Goal: Information Seeking & Learning: Learn about a topic

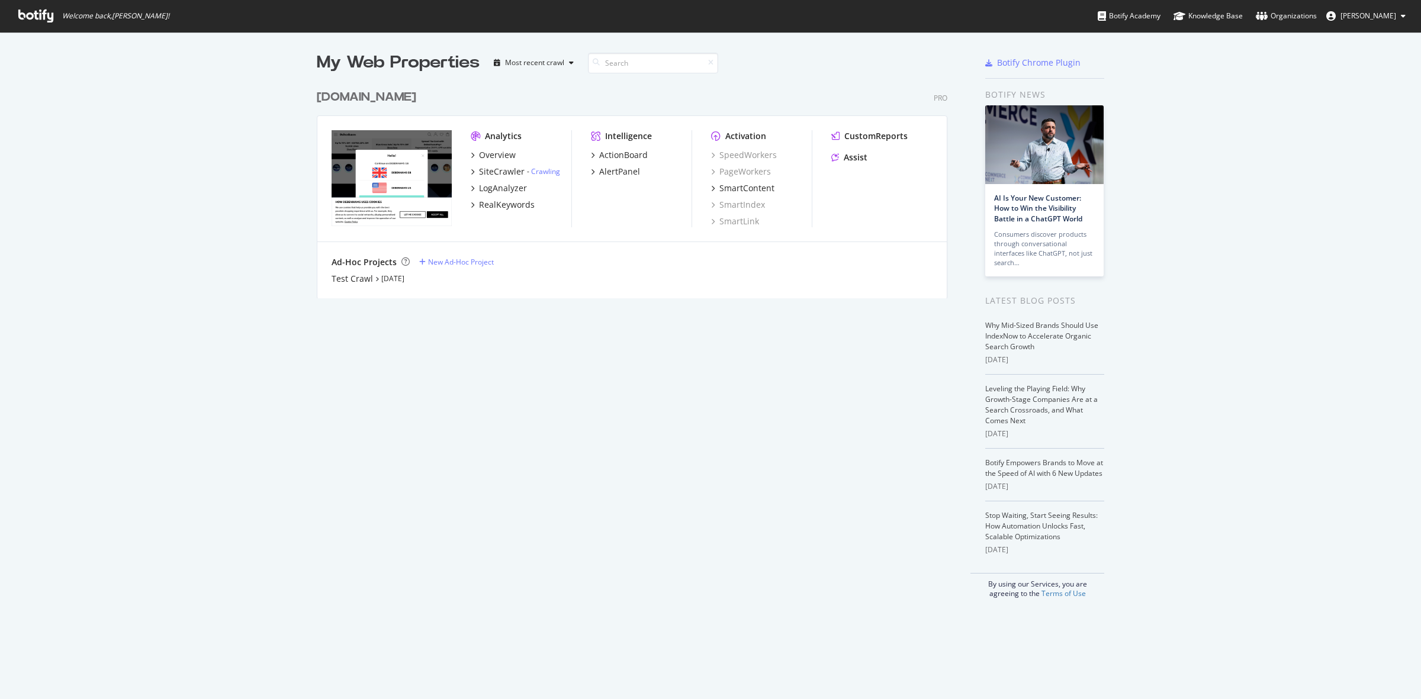
scroll to position [688, 1399]
click at [369, 95] on div "[DOMAIN_NAME]" at bounding box center [366, 97] width 99 height 17
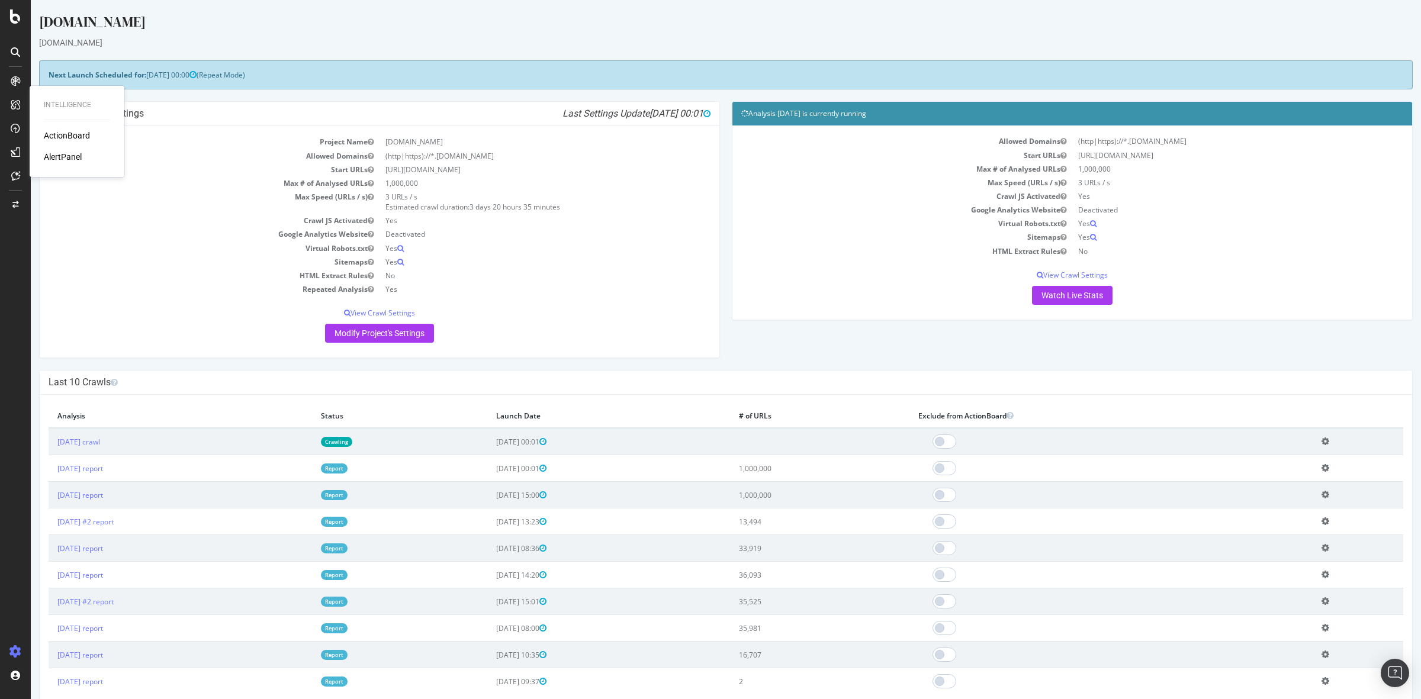
click at [69, 136] on div "ActionBoard" at bounding box center [67, 136] width 46 height 12
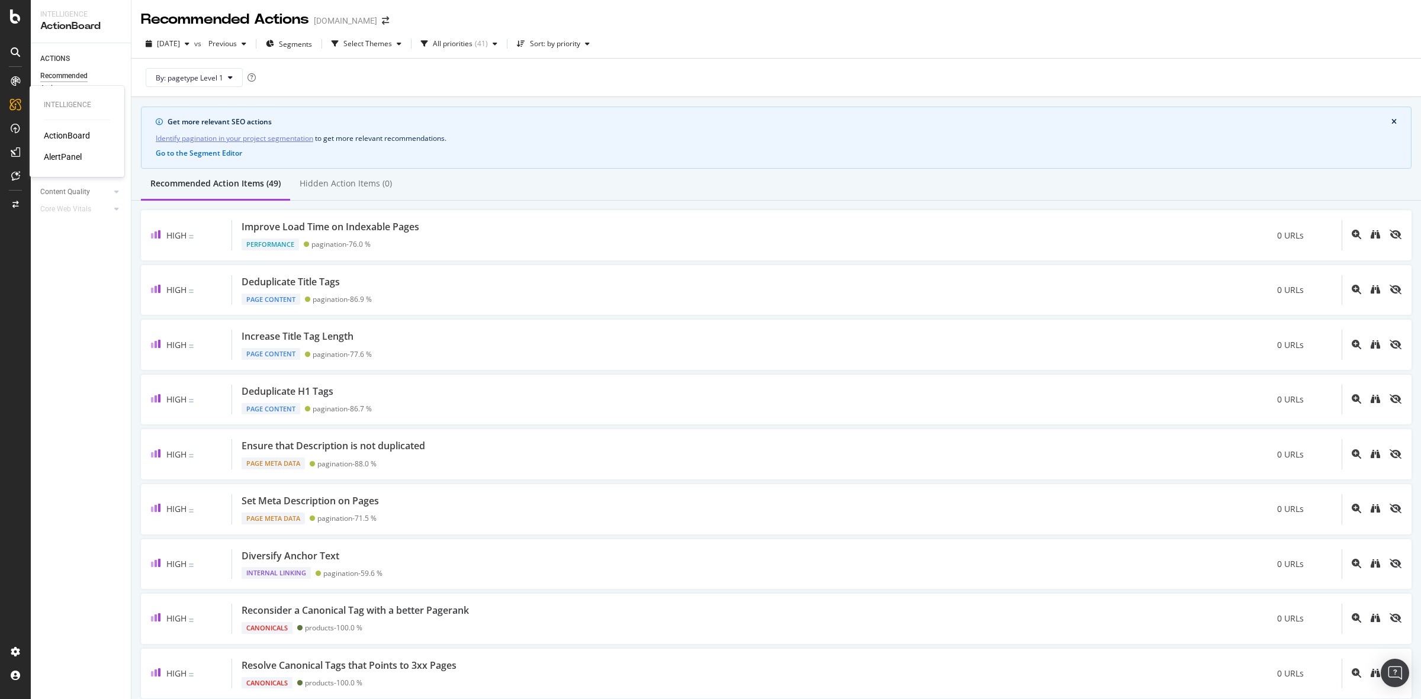
click at [66, 158] on div "AlertPanel" at bounding box center [63, 157] width 38 height 12
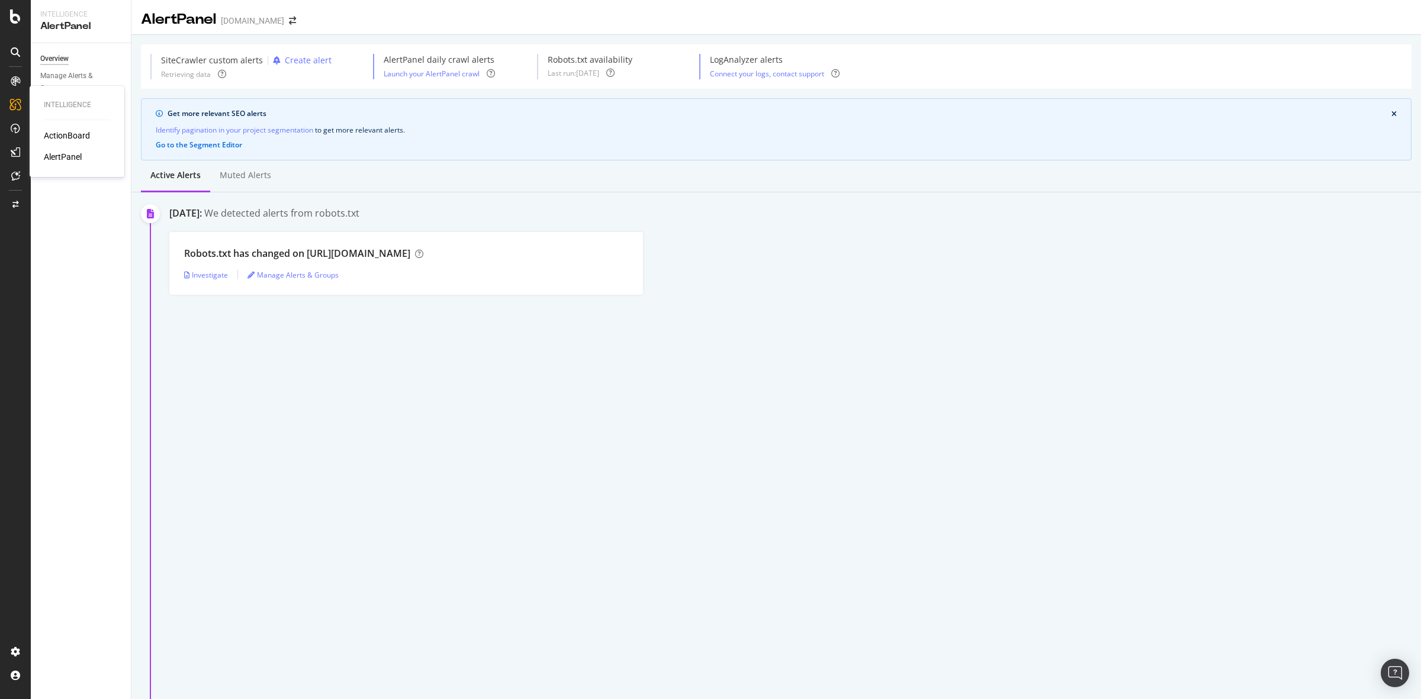
click at [56, 153] on div "AlertPanel" at bounding box center [63, 157] width 38 height 12
click at [56, 155] on div "AlertPanel" at bounding box center [63, 157] width 38 height 12
click at [55, 154] on div "AlertPanel" at bounding box center [63, 157] width 38 height 12
click at [60, 131] on div "SiteCrawler" at bounding box center [65, 133] width 42 height 12
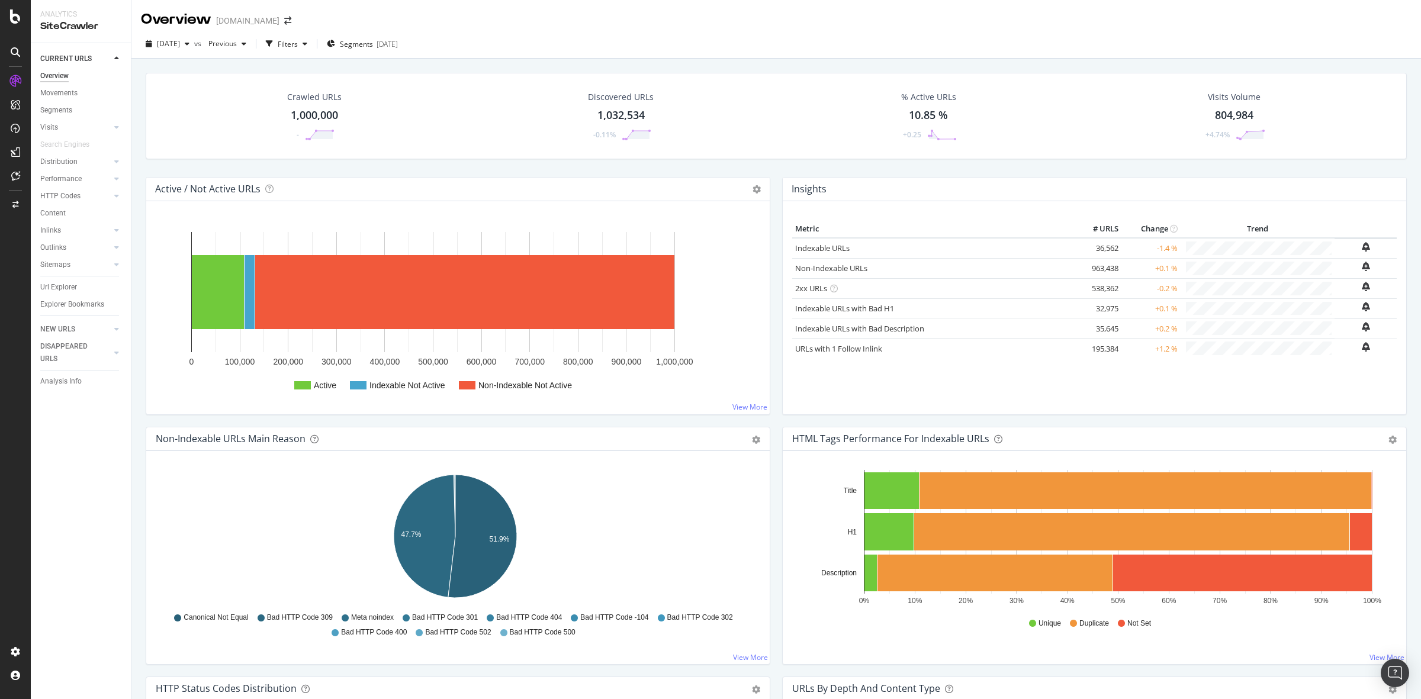
click at [303, 116] on div "1,000,000" at bounding box center [314, 115] width 47 height 15
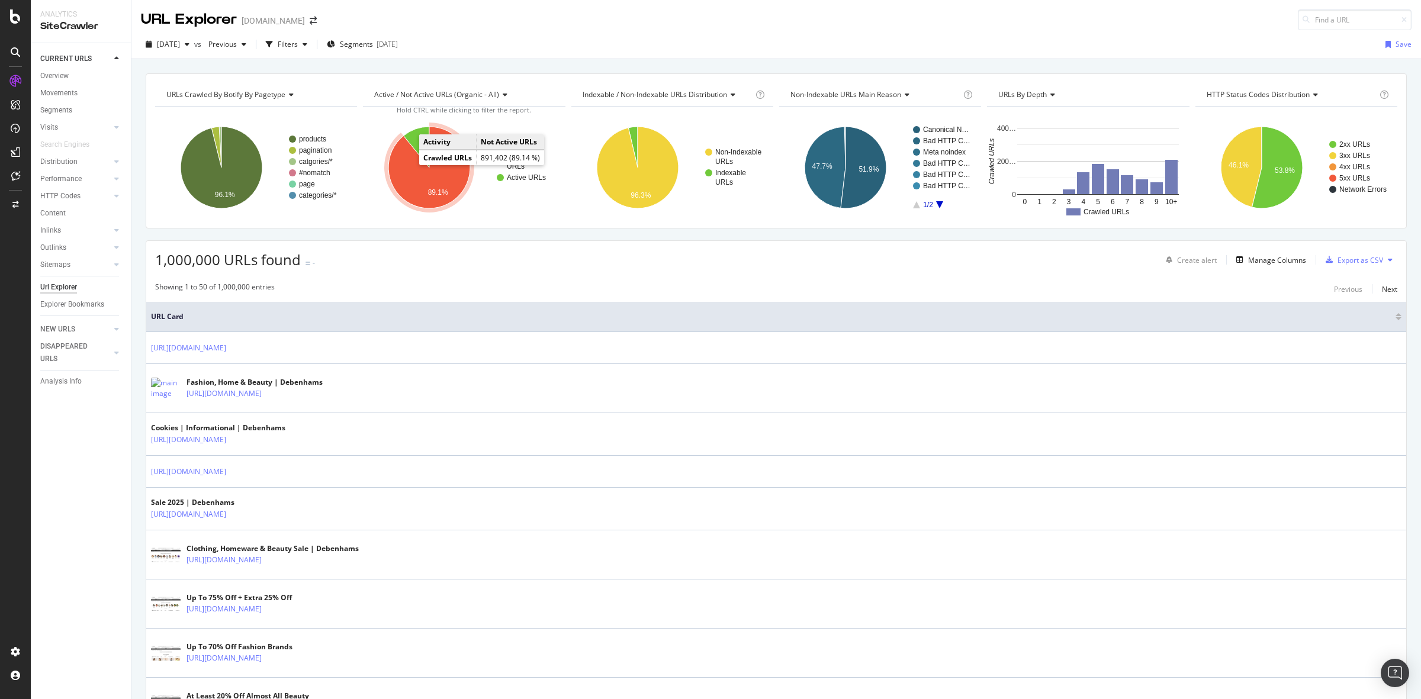
click at [430, 187] on icon "A chart." at bounding box center [430, 168] width 82 height 82
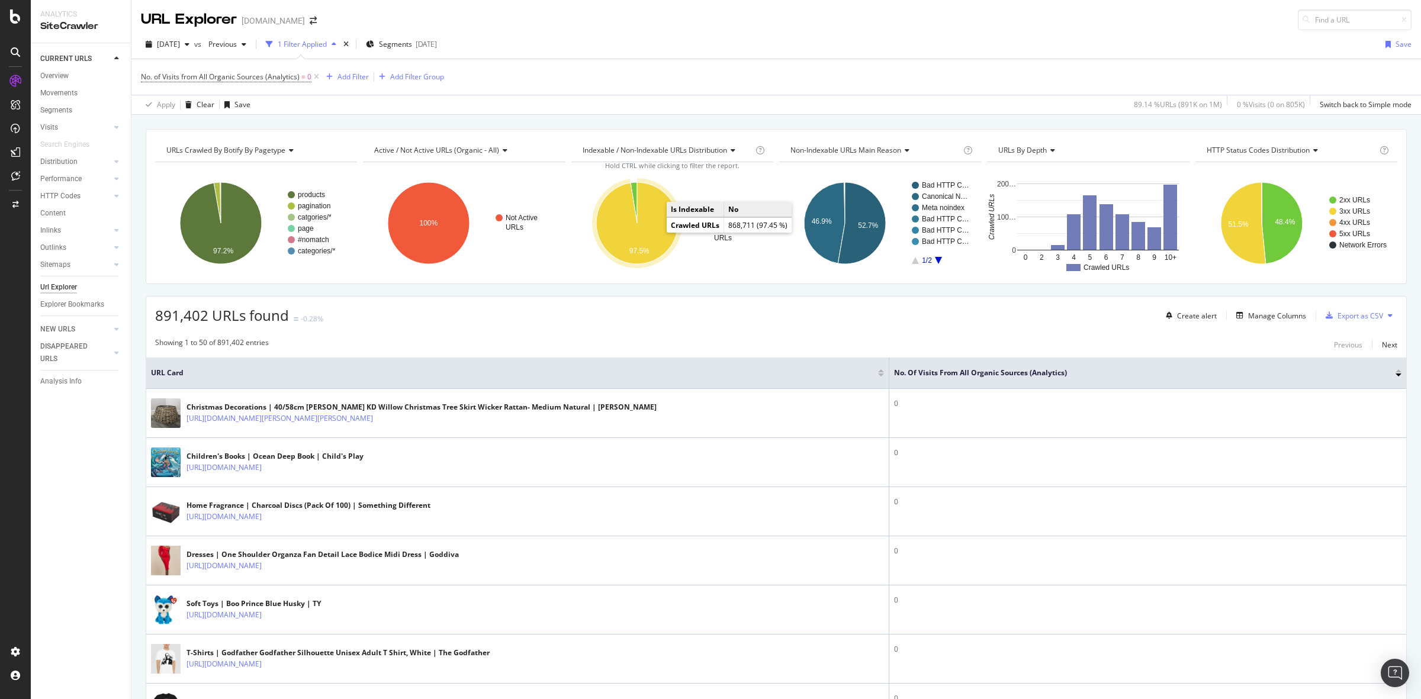
click at [622, 229] on icon "A chart." at bounding box center [637, 223] width 82 height 82
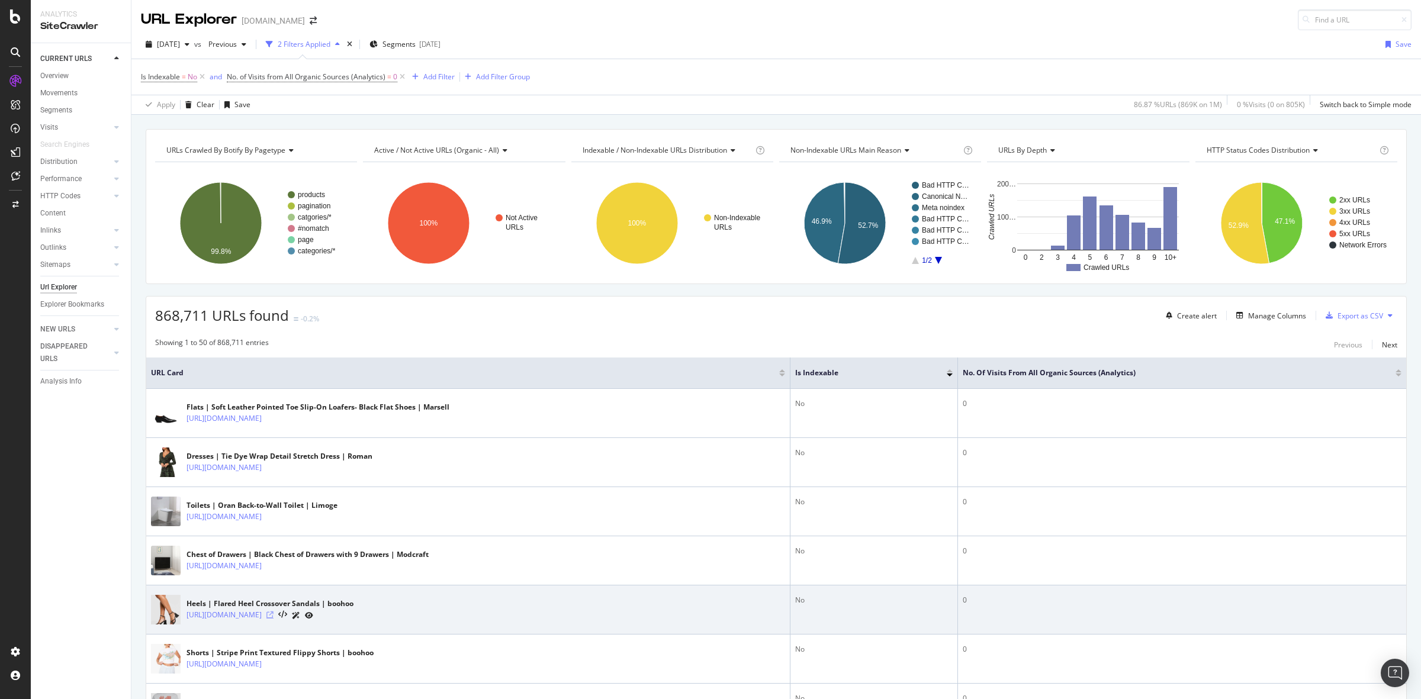
click at [274, 617] on icon at bounding box center [270, 615] width 7 height 7
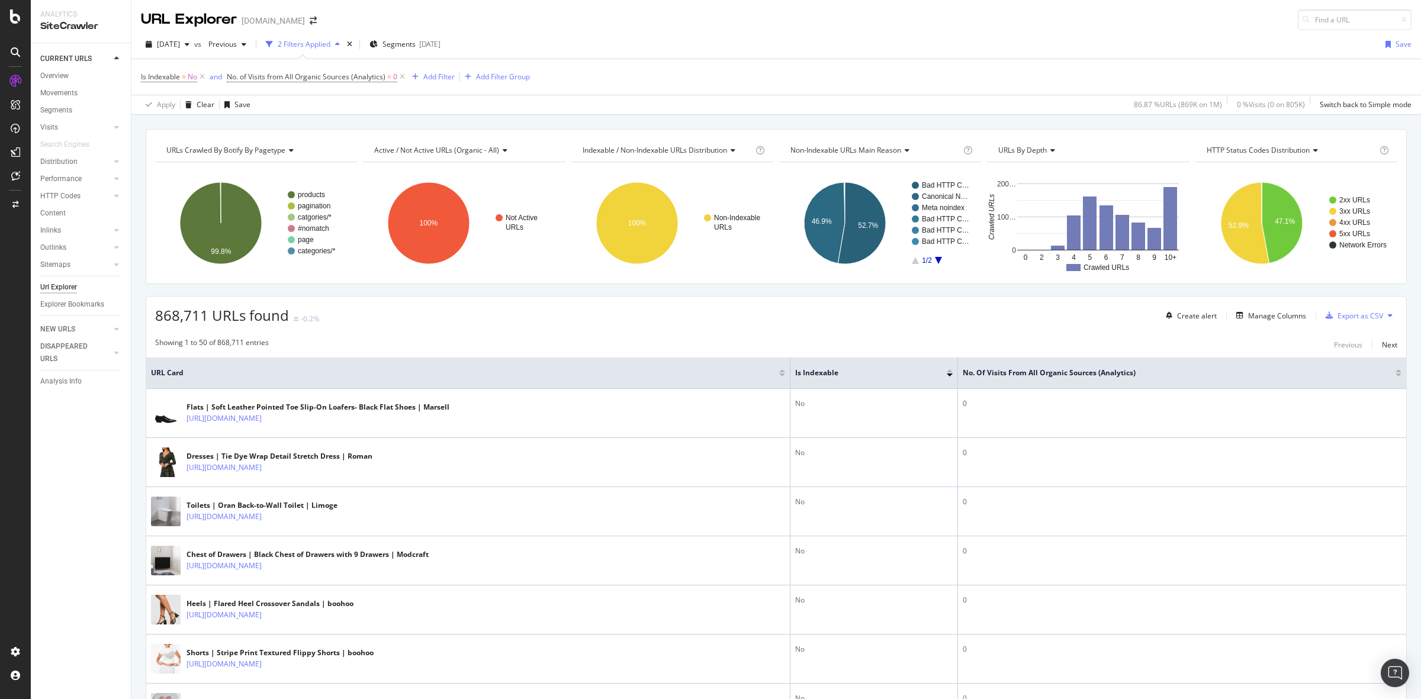
click at [52, 285] on div "Url Explorer" at bounding box center [58, 287] width 37 height 12
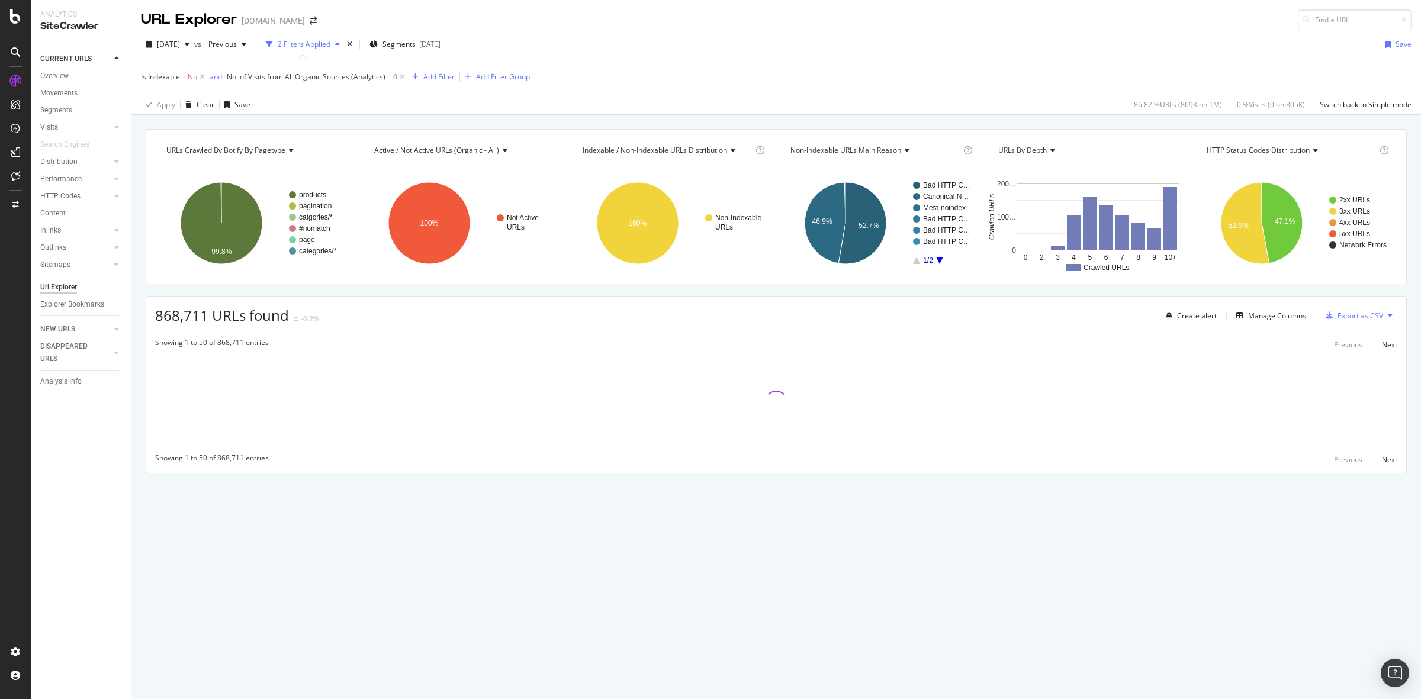
click at [403, 77] on icon at bounding box center [402, 77] width 10 height 12
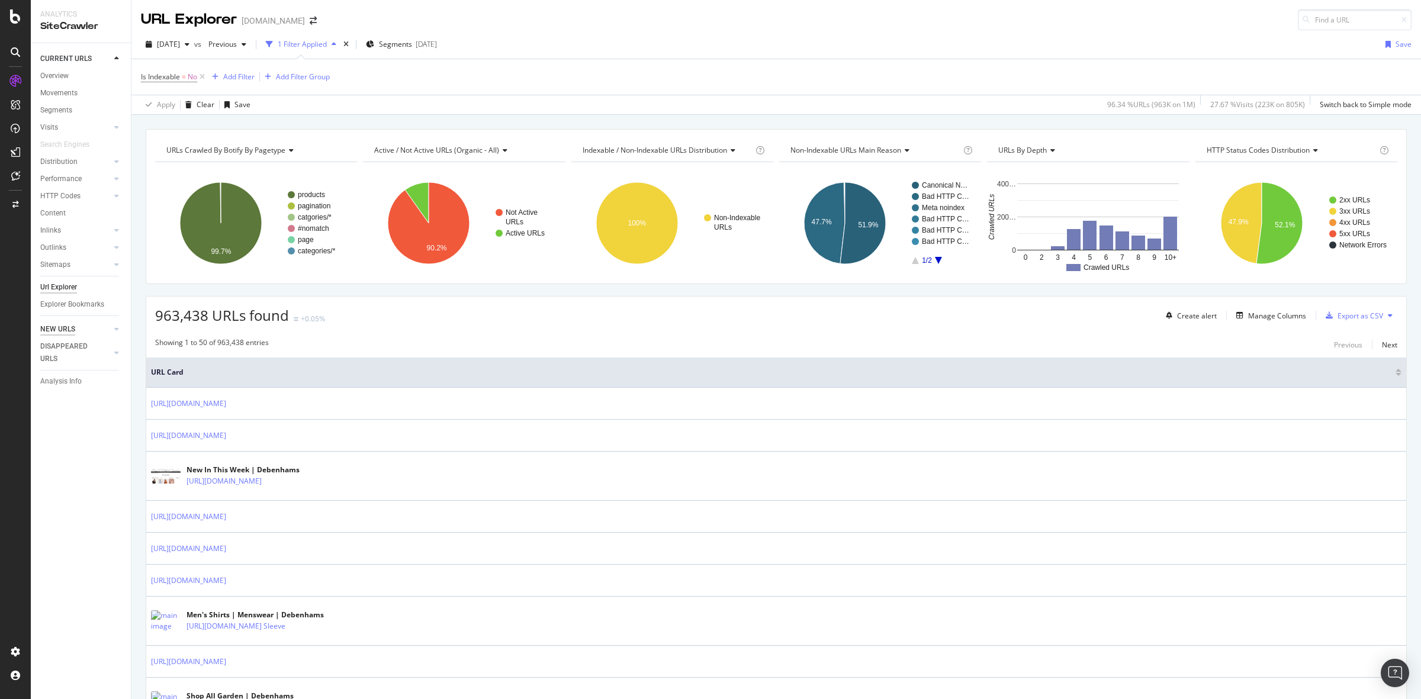
click at [61, 330] on div "NEW URLS" at bounding box center [57, 329] width 35 height 12
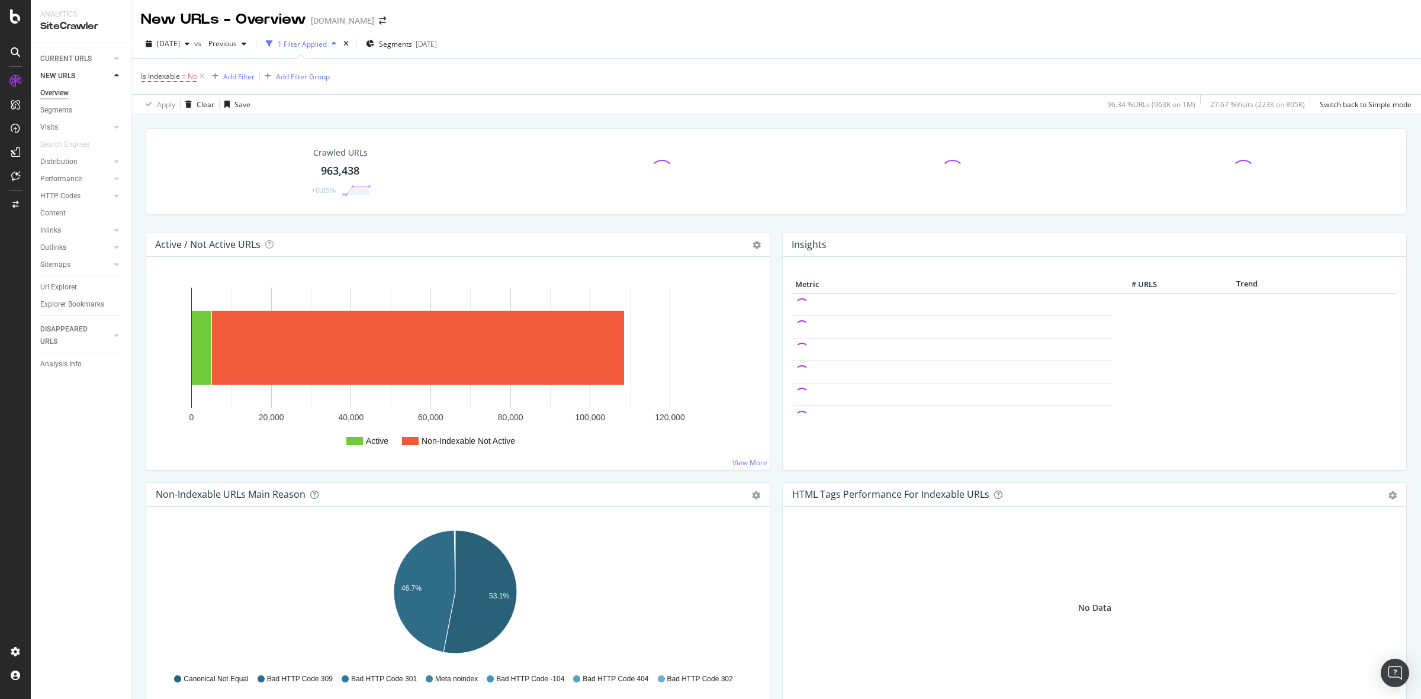
click at [341, 169] on div "963,438" at bounding box center [340, 170] width 38 height 15
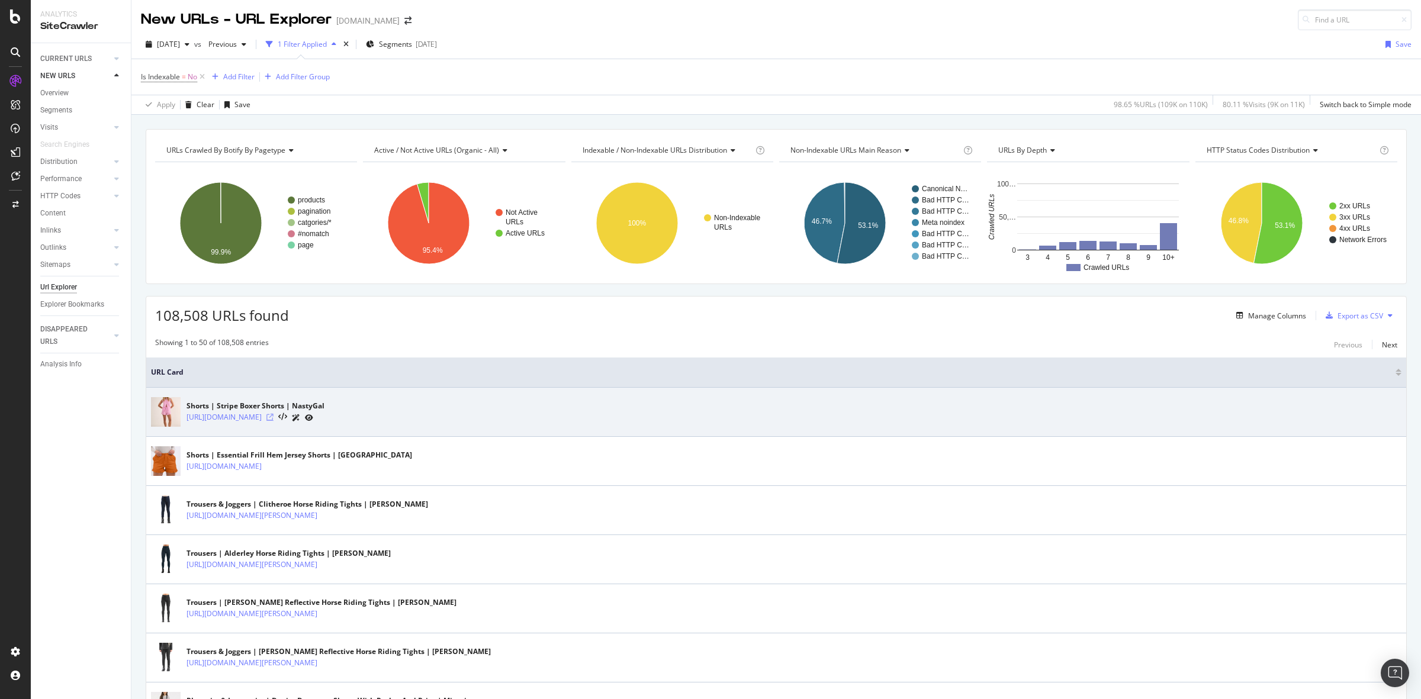
click at [274, 418] on icon at bounding box center [270, 417] width 7 height 7
